Goal: Task Accomplishment & Management: Use online tool/utility

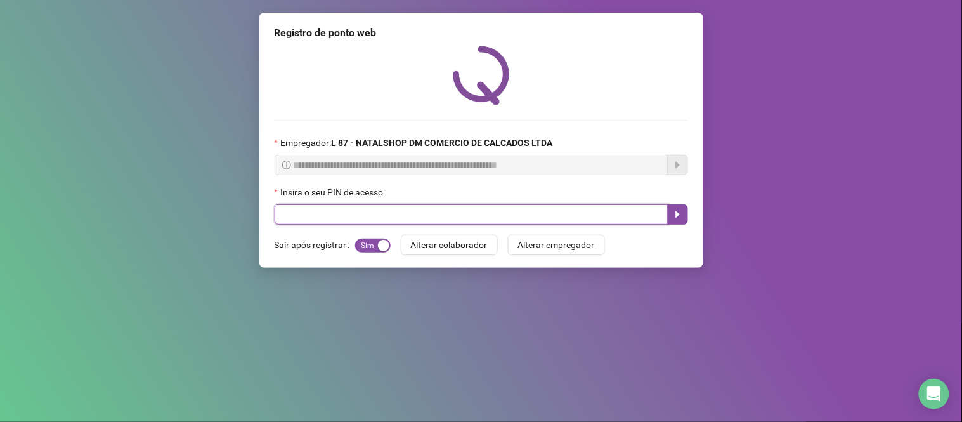
click at [394, 222] on input "text" at bounding box center [472, 214] width 394 height 20
type input "*****"
click at [685, 220] on button "button" at bounding box center [678, 214] width 20 height 20
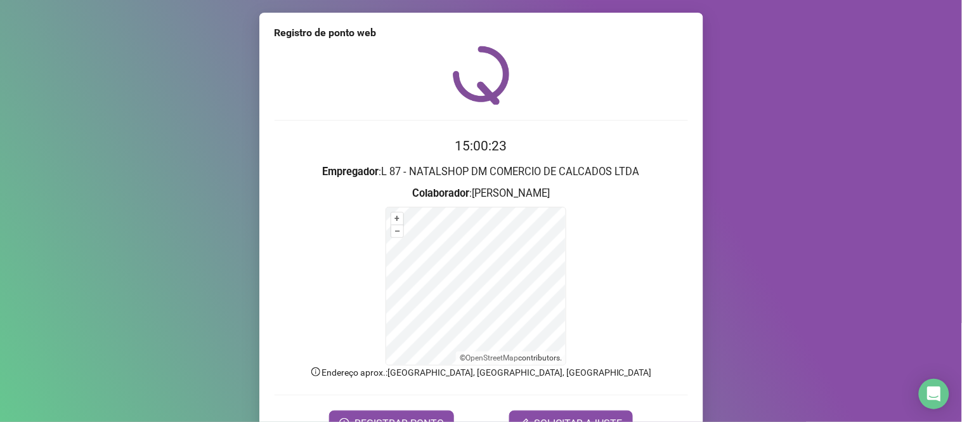
scroll to position [68, 0]
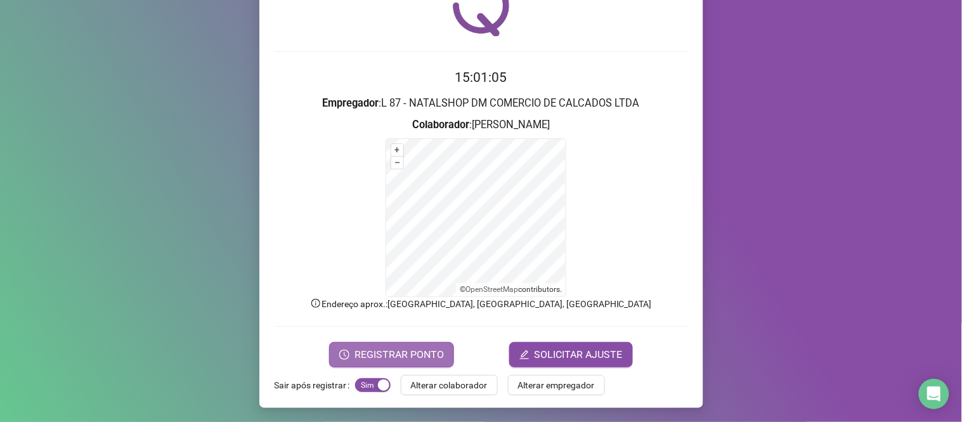
click at [370, 355] on span "REGISTRAR PONTO" at bounding box center [399, 354] width 89 height 15
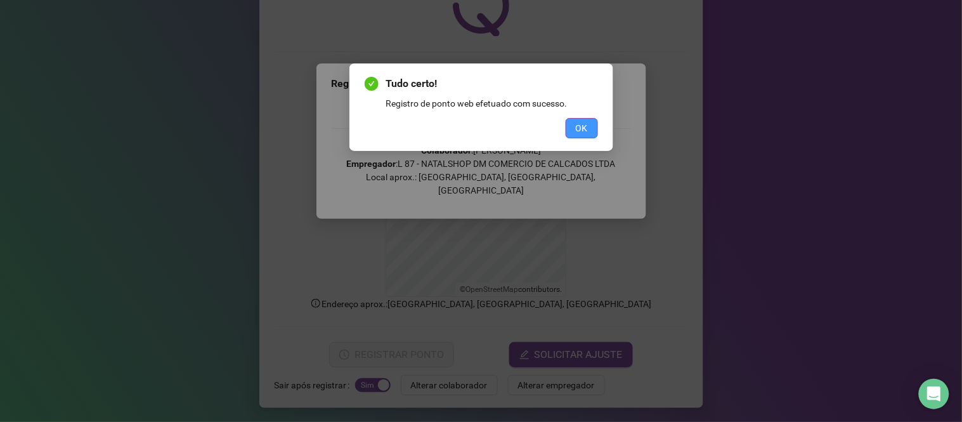
click at [569, 130] on button "OK" at bounding box center [582, 128] width 32 height 20
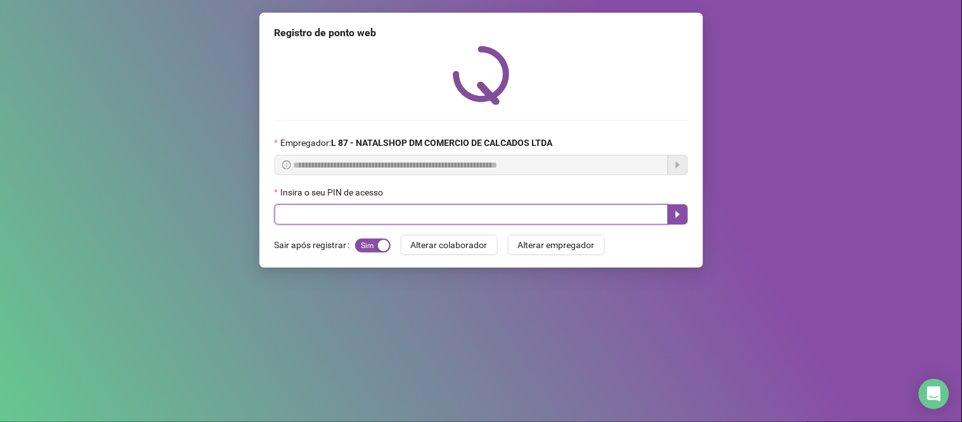
click at [363, 207] on input "text" at bounding box center [472, 214] width 394 height 20
click at [335, 208] on input "text" at bounding box center [472, 214] width 394 height 20
type input "*****"
click at [679, 224] on button "button" at bounding box center [678, 214] width 20 height 20
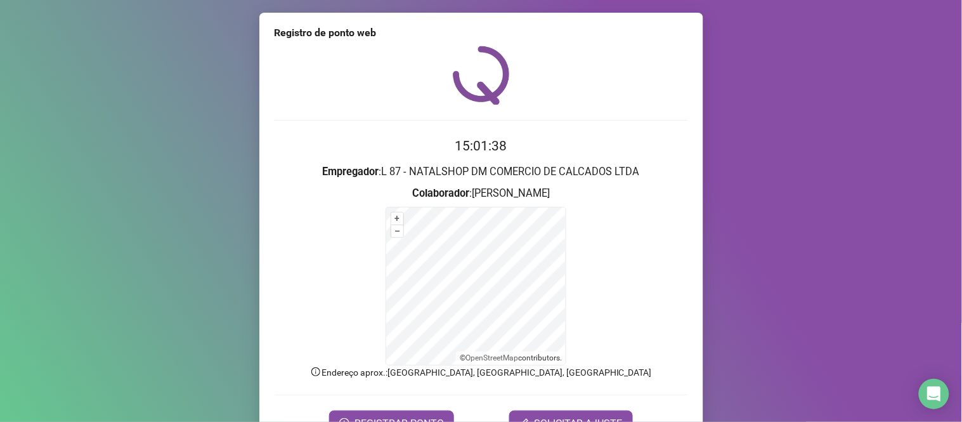
scroll to position [68, 0]
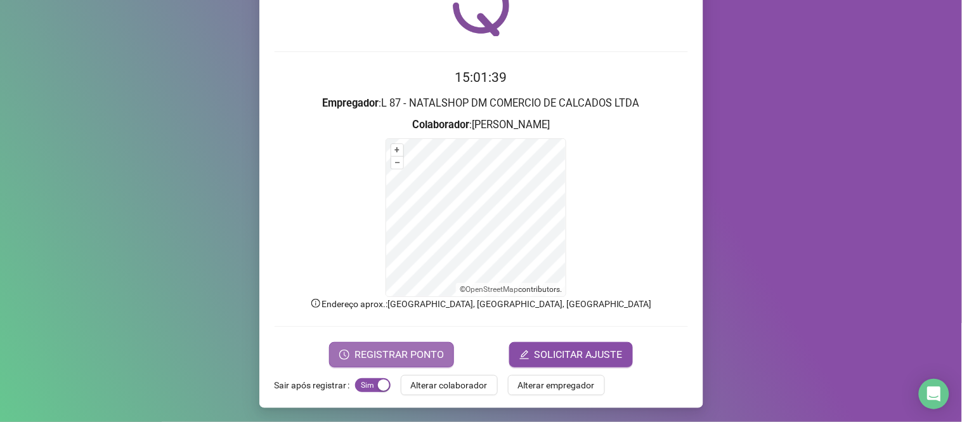
click at [421, 355] on span "REGISTRAR PONTO" at bounding box center [399, 354] width 89 height 15
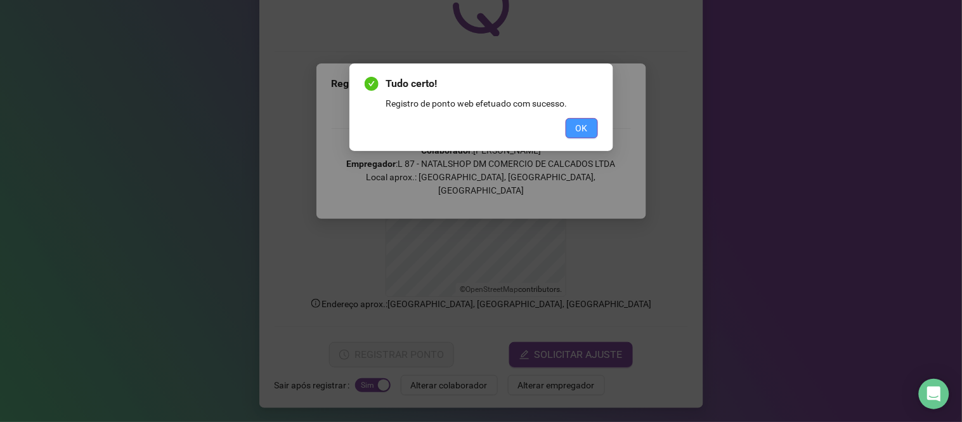
click at [587, 127] on span "OK" at bounding box center [582, 128] width 12 height 14
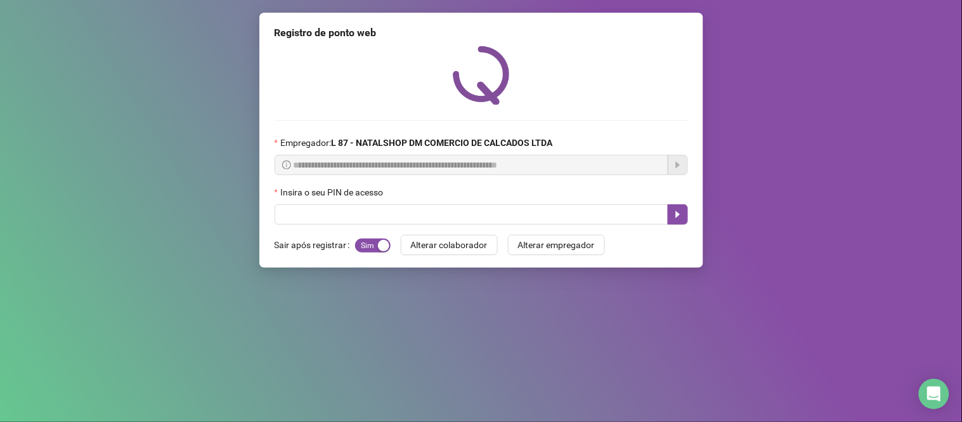
scroll to position [0, 0]
